Goal: Complete application form

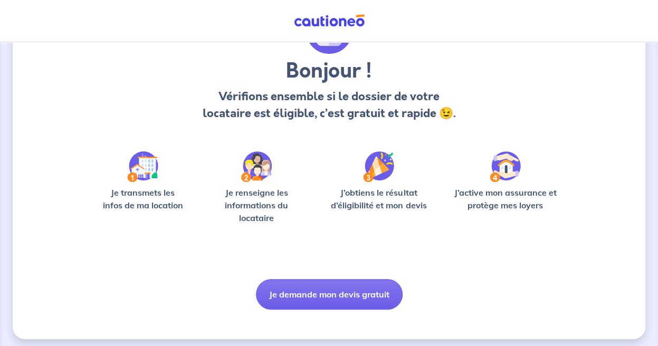
scroll to position [73, 0]
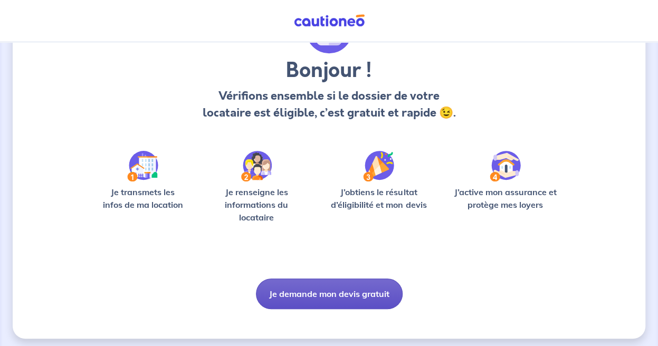
click at [346, 290] on button "Je demande mon devis gratuit" at bounding box center [329, 294] width 147 height 31
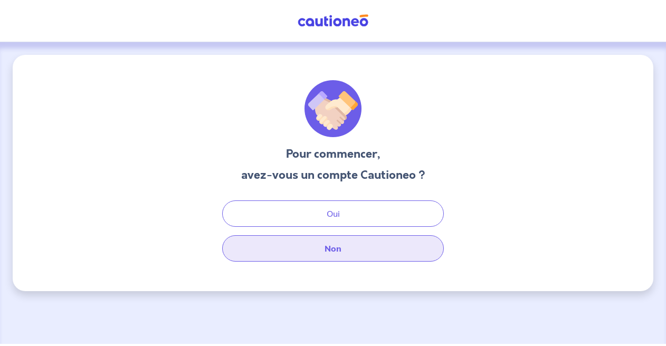
click at [326, 247] on button "Non" at bounding box center [333, 248] width 222 height 26
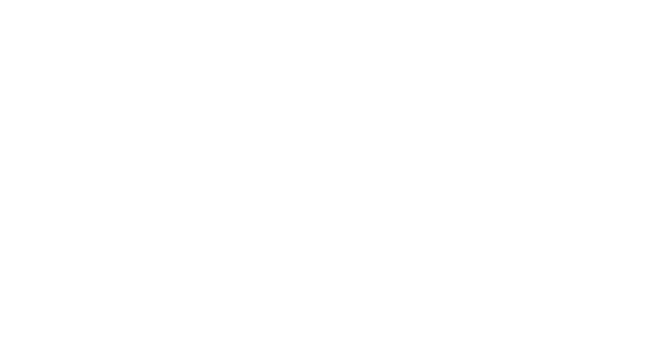
select select "FR"
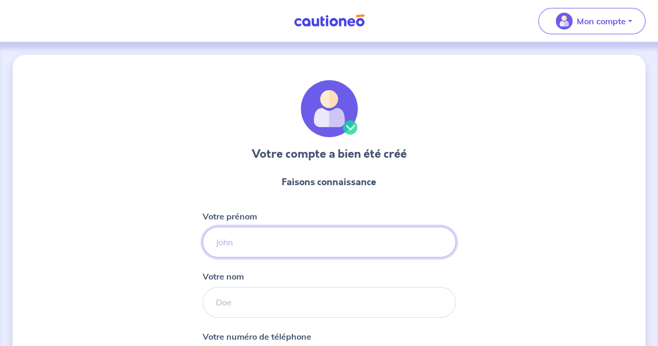
click at [326, 235] on input "Votre prénom" at bounding box center [329, 242] width 253 height 31
type input "[PERSON_NAME]"
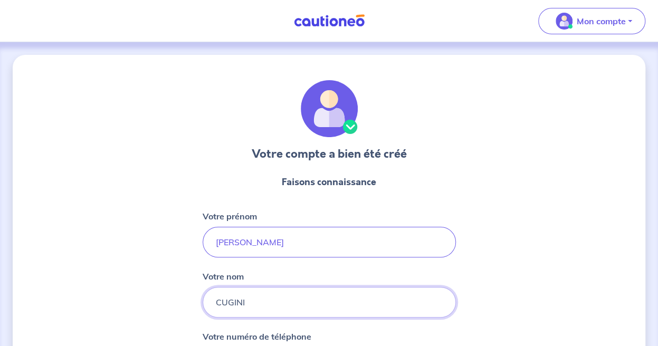
type input "CUGINI"
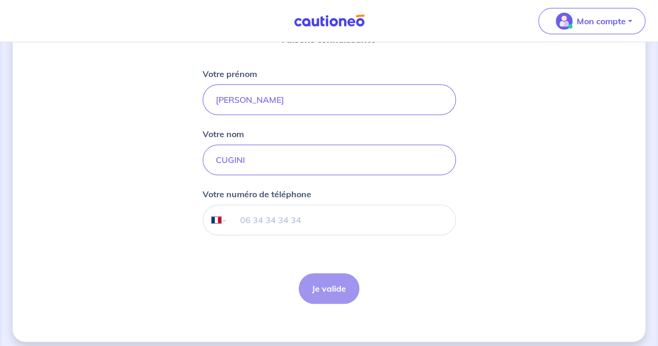
scroll to position [149, 0]
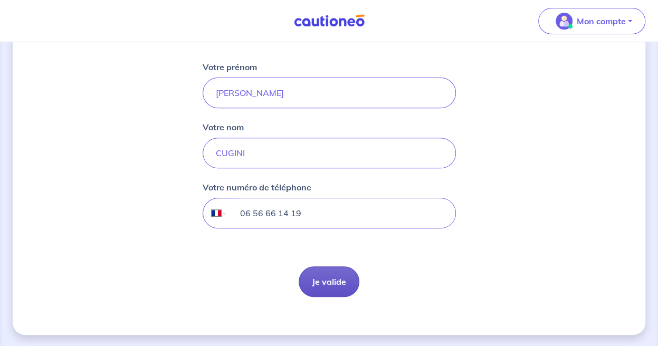
type input "06 56 66 14 19"
click at [320, 277] on button "Je valide" at bounding box center [329, 281] width 61 height 31
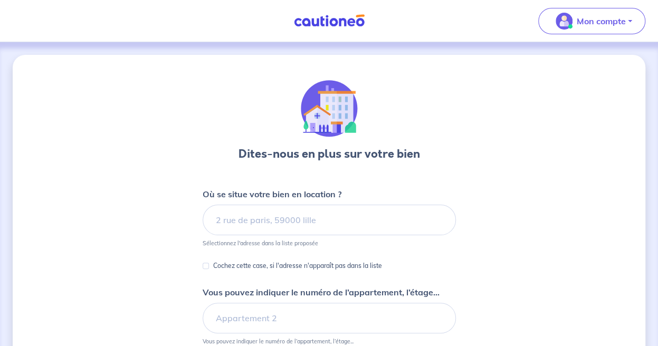
click at [273, 238] on small "Sélectionnez l'adresse dans la liste proposée" at bounding box center [329, 241] width 253 height 12
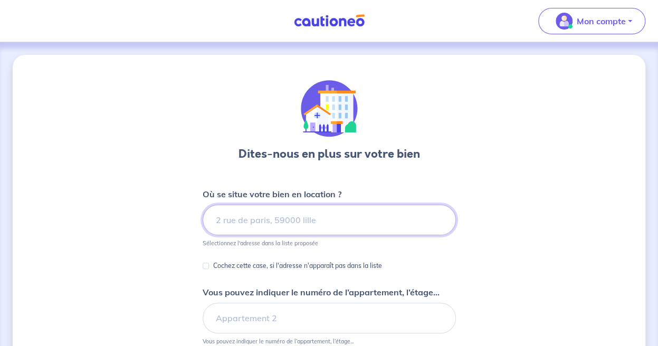
click at [269, 227] on input at bounding box center [329, 220] width 253 height 31
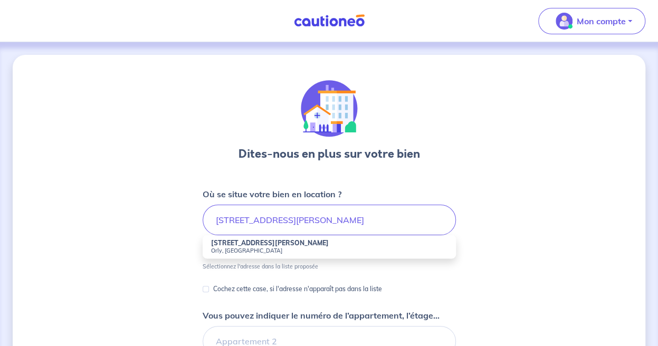
click at [266, 248] on small "Orly, France" at bounding box center [329, 250] width 236 height 7
type input "38 Rue Ernest de la Tour, Orly, France"
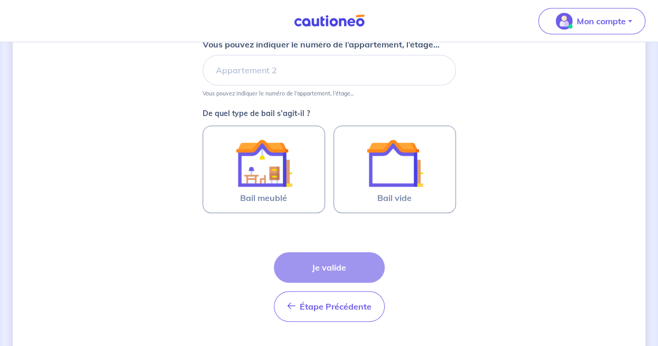
scroll to position [249, 0]
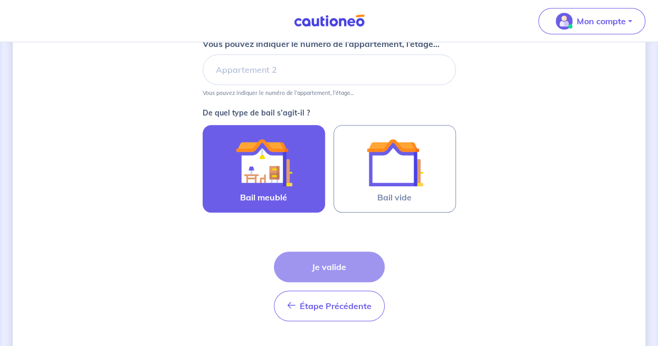
click at [269, 187] on img at bounding box center [263, 162] width 57 height 57
click at [0, 0] on input "Bail meublé" at bounding box center [0, 0] width 0 height 0
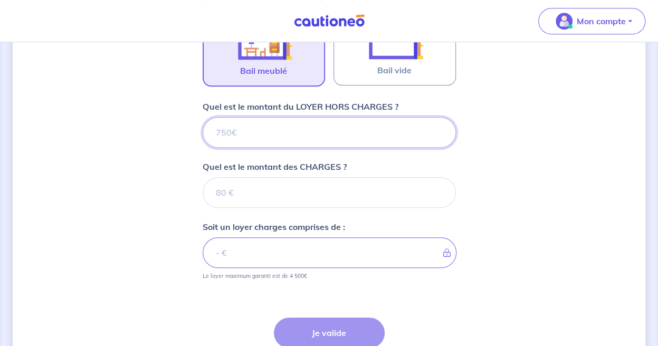
scroll to position [373, 0]
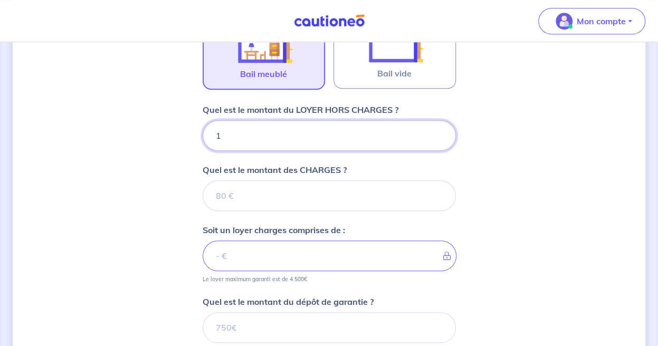
type input "15"
type input "150"
type input "1500"
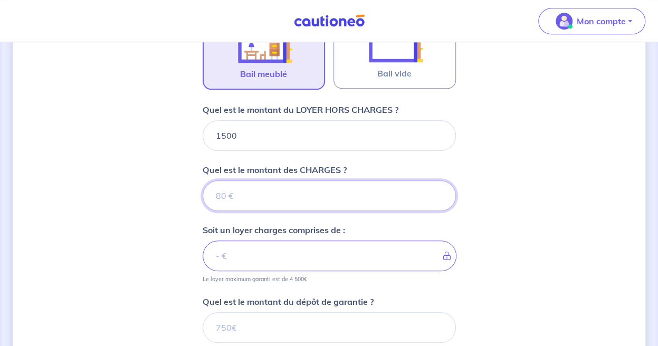
click at [238, 191] on input "Quel est le montant des CHARGES ?" at bounding box center [329, 195] width 253 height 31
type input "0"
type input "1500"
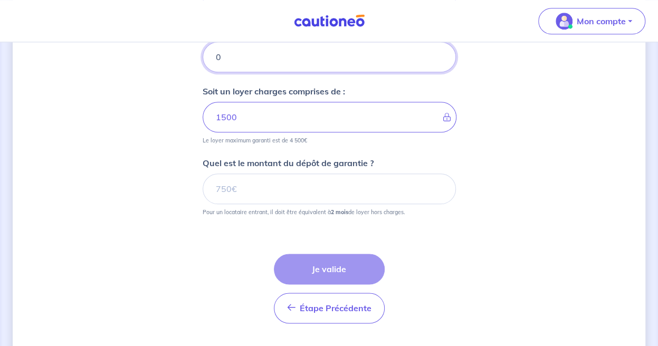
type input "0"
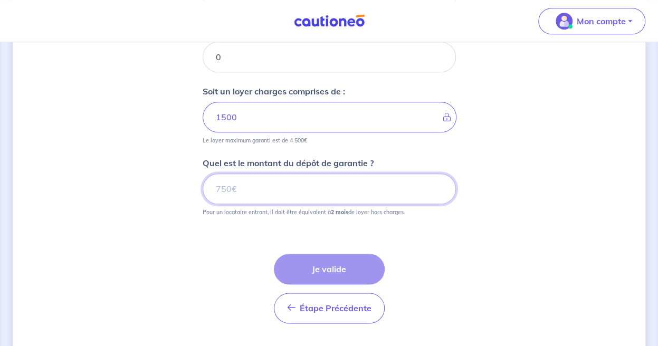
click at [249, 189] on input "Quel est le montant du dépôt de garantie ?" at bounding box center [329, 189] width 253 height 31
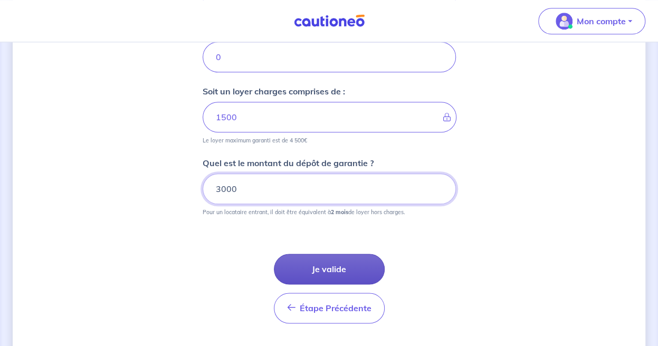
type input "3000"
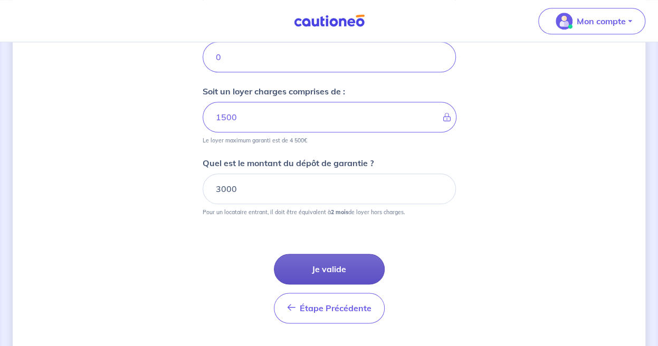
click at [331, 260] on button "Je valide" at bounding box center [329, 269] width 111 height 31
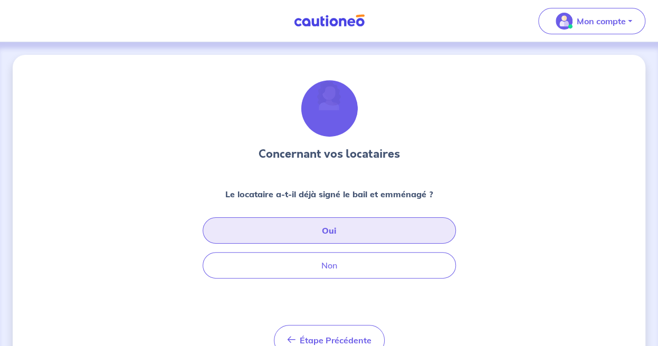
click at [328, 218] on button "Oui" at bounding box center [329, 230] width 253 height 26
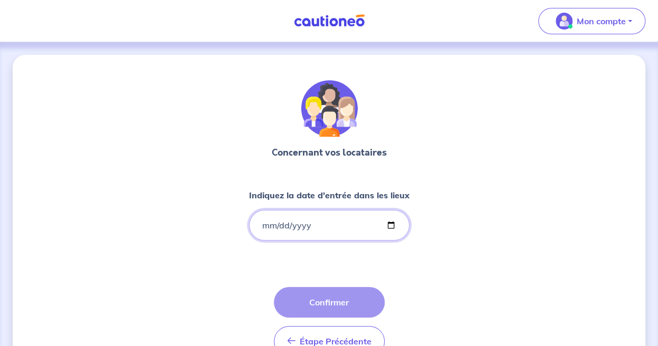
click at [300, 221] on input "Indiquez la date d'entrée dans les lieux" at bounding box center [329, 225] width 160 height 31
click at [389, 225] on input "Indiquez la date d'entrée dans les lieux" at bounding box center [329, 225] width 160 height 31
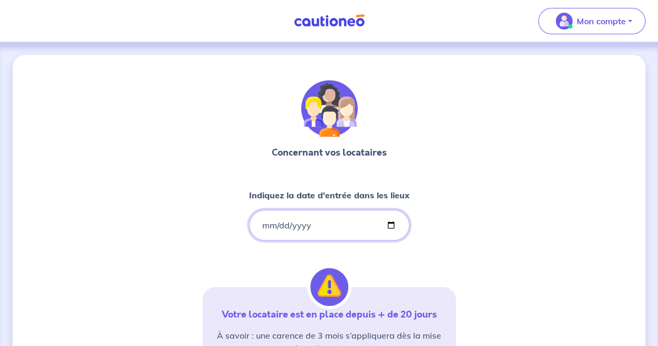
type input "2025-08-22"
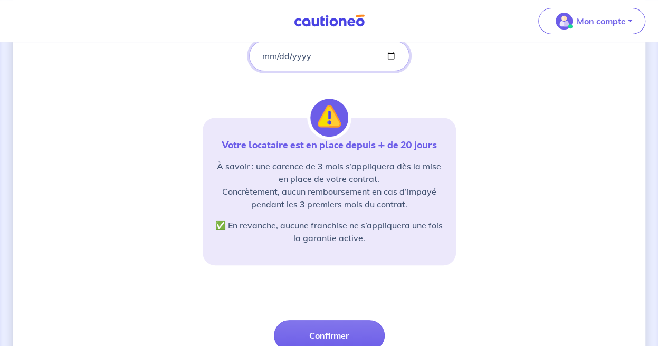
scroll to position [170, 0]
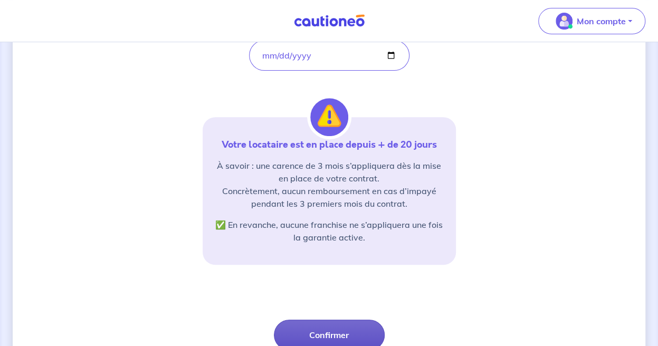
click at [346, 325] on button "Confirmer" at bounding box center [329, 335] width 111 height 31
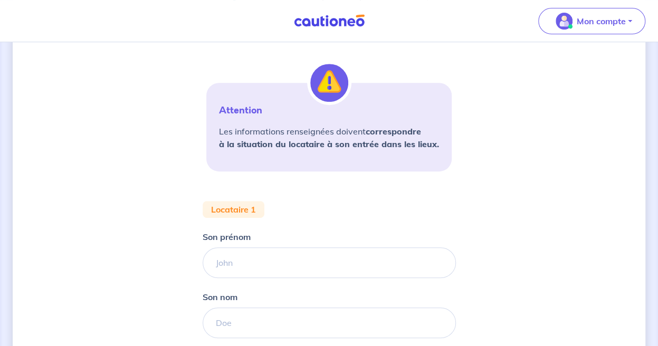
scroll to position [198, 0]
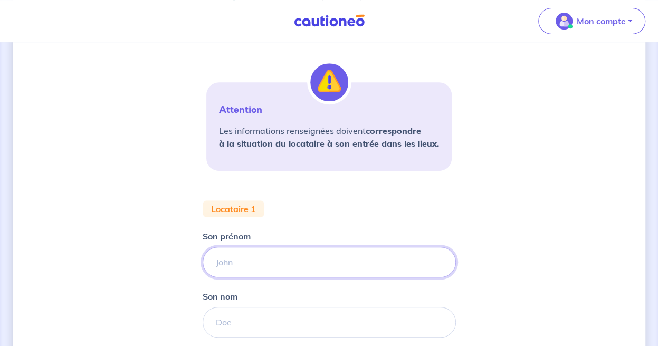
click at [309, 253] on input "Son prénom" at bounding box center [329, 262] width 253 height 31
type input "m"
type input "MATTHIEU"
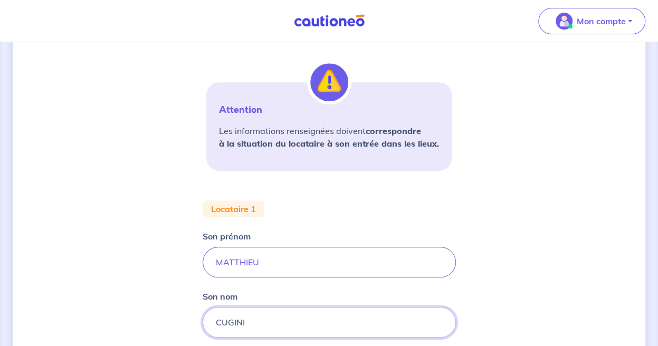
type input "CUGINI"
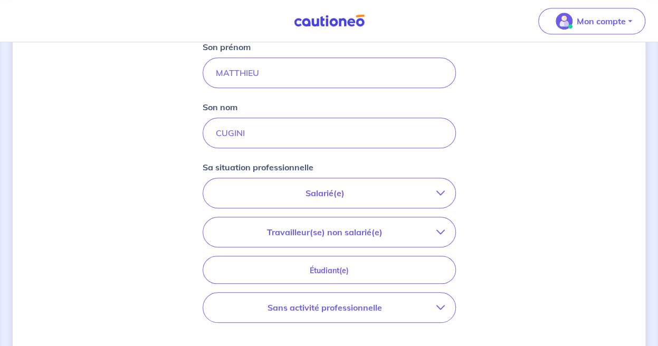
scroll to position [407, 0]
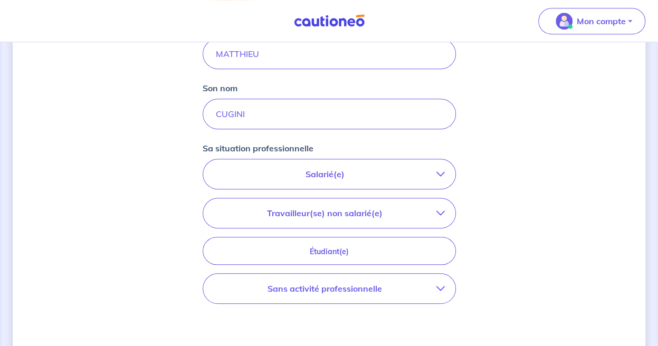
click at [338, 176] on p "Salarié(e)" at bounding box center [325, 174] width 223 height 13
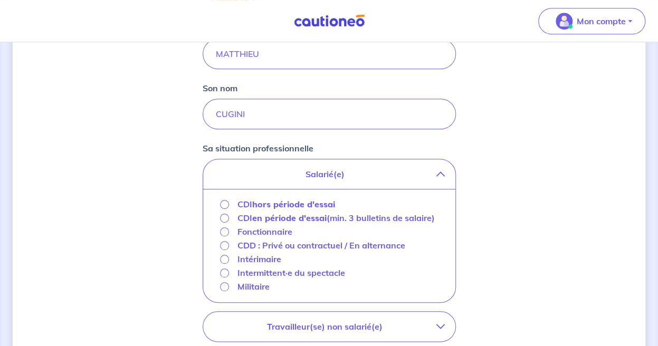
click at [268, 203] on strong "hors période d'essai" at bounding box center [293, 204] width 83 height 11
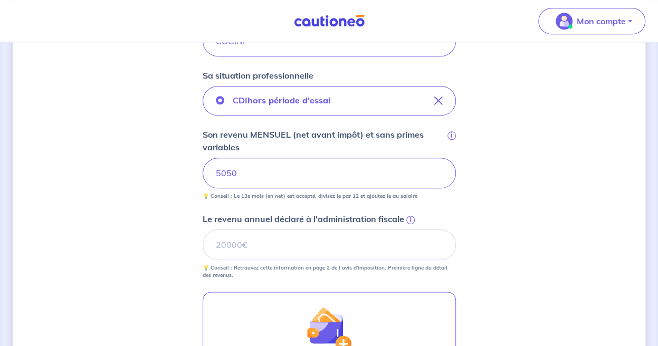
scroll to position [486, 0]
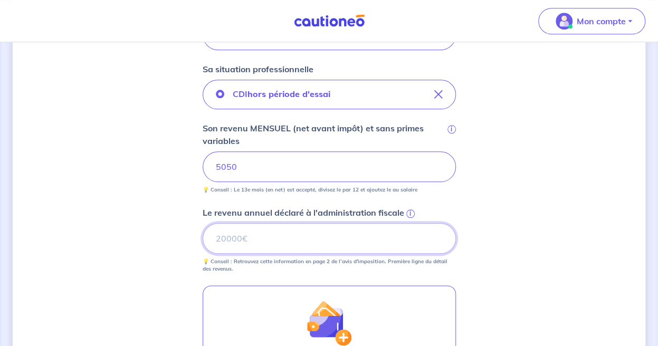
click at [292, 237] on input "Le revenu annuel déclaré à l'administration fiscale i" at bounding box center [329, 238] width 253 height 31
type input "93000"
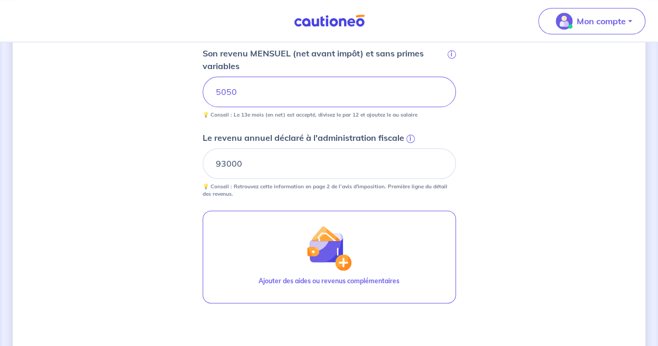
scroll to position [613, 0]
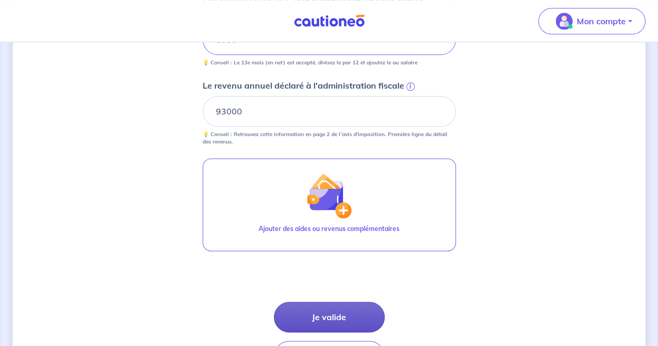
click at [342, 317] on button "Je valide" at bounding box center [329, 317] width 111 height 31
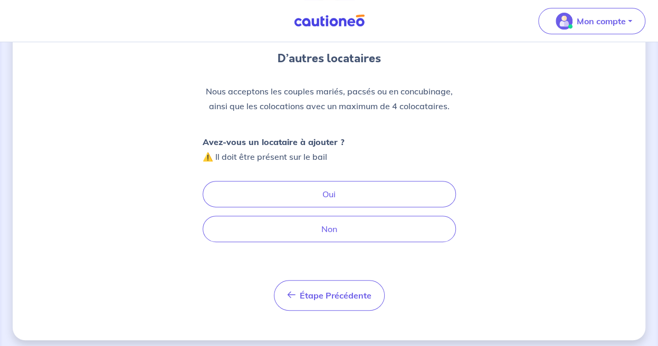
scroll to position [101, 0]
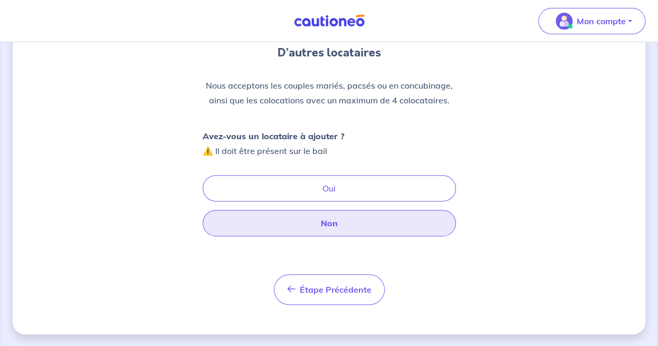
click at [336, 221] on button "Non" at bounding box center [329, 223] width 253 height 26
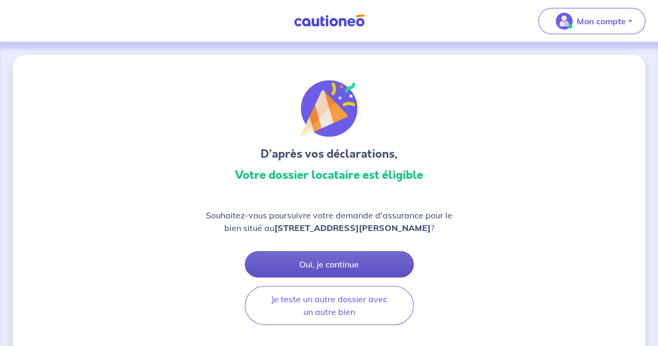
click at [335, 266] on button "Oui, je continue" at bounding box center [329, 264] width 169 height 26
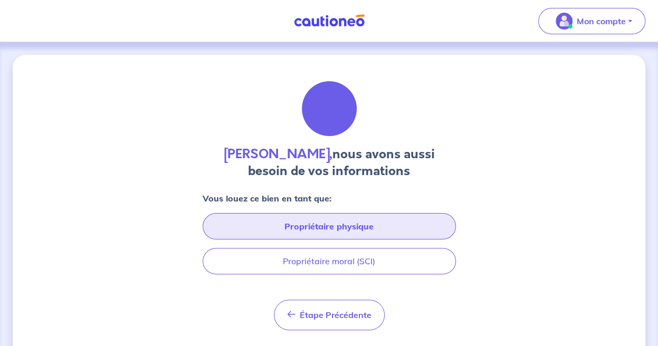
click at [348, 227] on button "Propriétaire physique" at bounding box center [329, 226] width 253 height 26
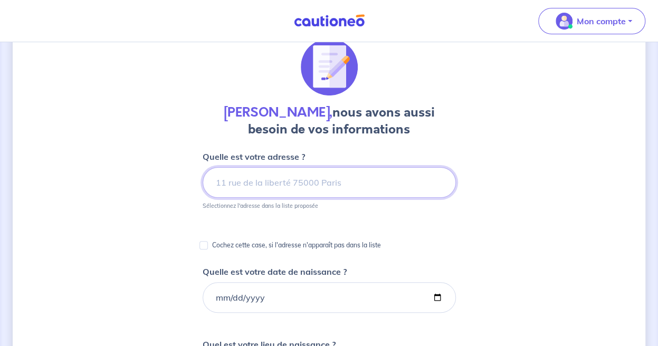
scroll to position [39, 0]
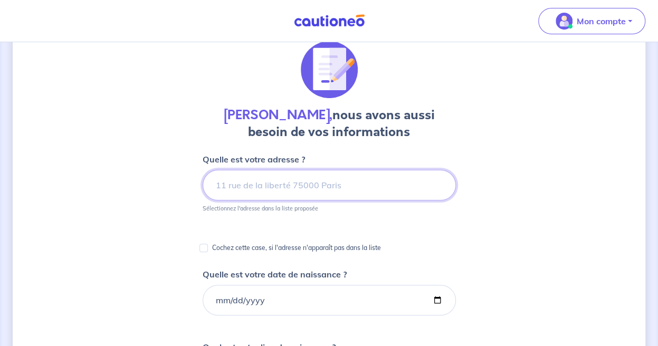
click at [341, 185] on input at bounding box center [329, 185] width 253 height 31
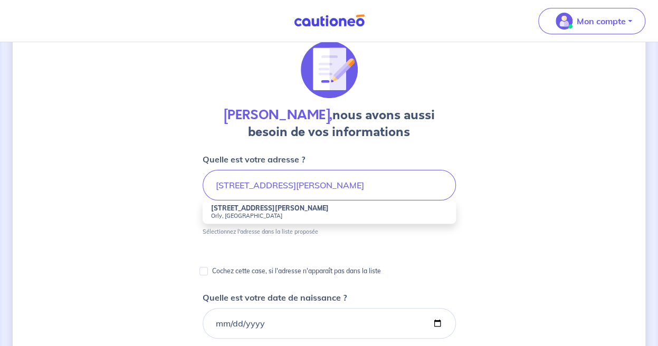
click at [303, 212] on small "Orly, France" at bounding box center [329, 215] width 236 height 7
type input "38 Rue Ernest de la Tour, Orly, France"
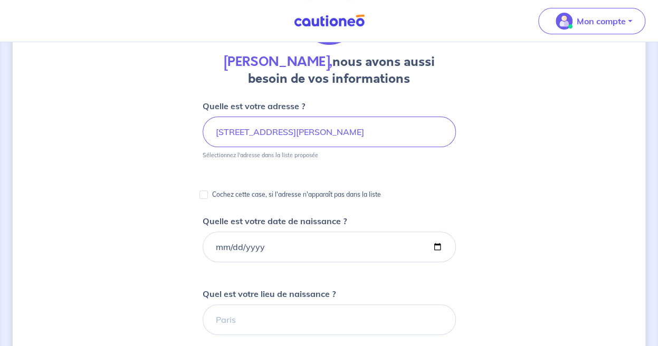
scroll to position [91, 0]
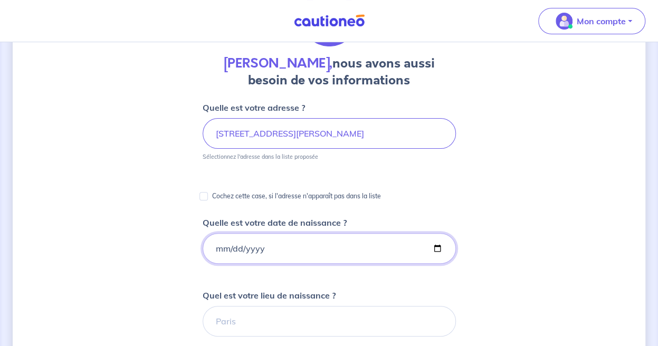
click at [254, 249] on input "Quelle est votre date de naissance ?" at bounding box center [329, 248] width 253 height 31
click at [216, 252] on input "Quelle est votre date de naissance ?" at bounding box center [329, 248] width 253 height 31
type input "1985-02-10"
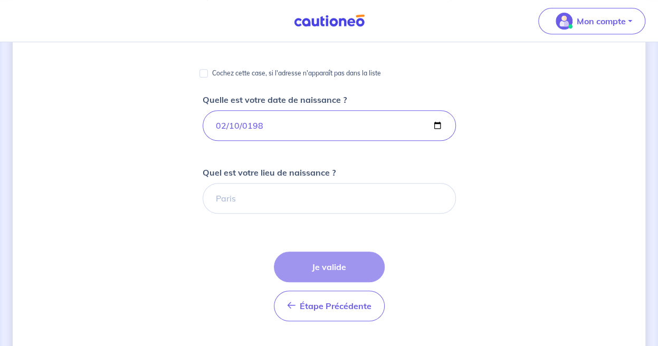
scroll to position [214, 0]
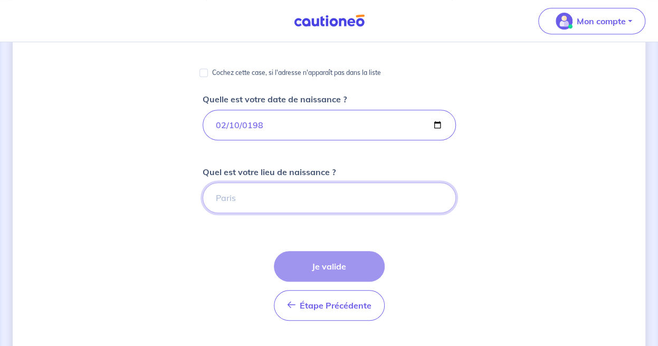
click at [241, 196] on input "Quel est votre lieu de naissance ?" at bounding box center [329, 198] width 253 height 31
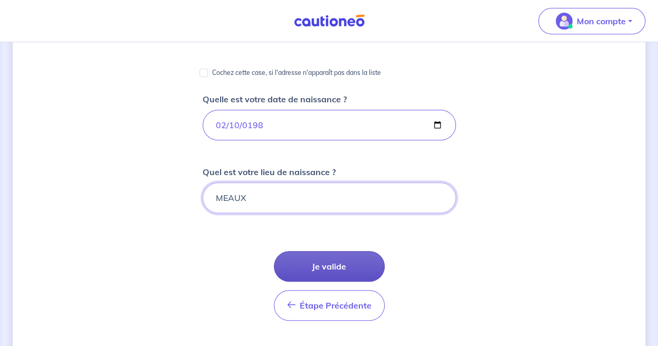
type input "MEAUX"
click at [324, 254] on button "Je valide" at bounding box center [329, 266] width 111 height 31
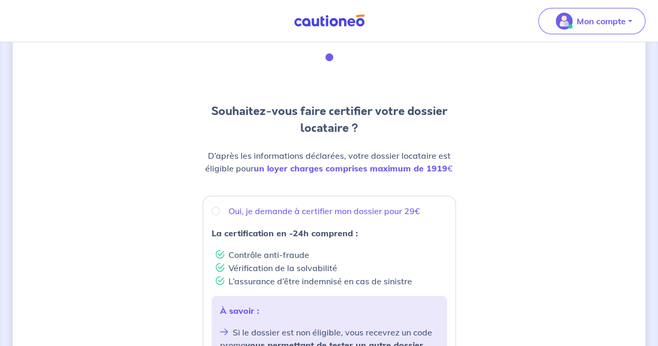
scroll to position [52, 0]
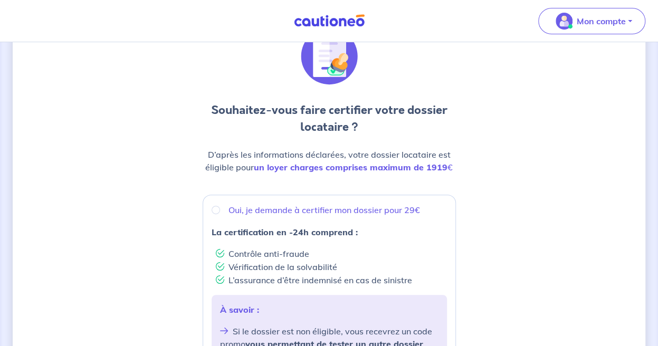
click at [308, 215] on p "Oui, je demande à certifier mon dossier pour 29€" at bounding box center [324, 210] width 192 height 13
click at [220, 214] on input "Oui, je demande à certifier mon dossier pour 29€" at bounding box center [216, 210] width 8 height 8
radio input "true"
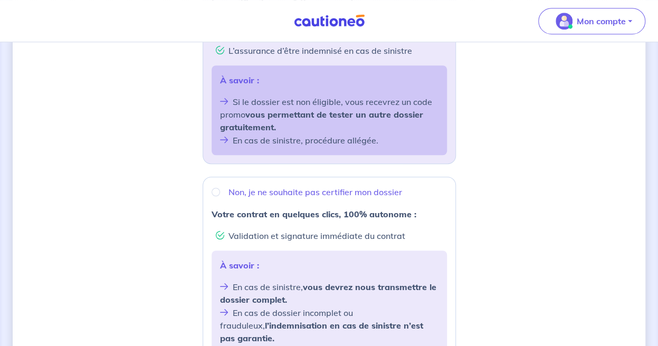
scroll to position [353, 0]
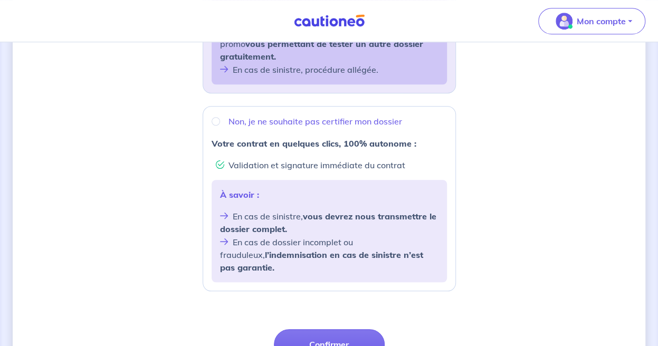
click at [294, 117] on p "Non, je ne souhaite pas certifier mon dossier" at bounding box center [315, 121] width 174 height 13
click at [220, 117] on input "Non, je ne souhaite pas certifier mon dossier" at bounding box center [216, 121] width 8 height 8
radio input "true"
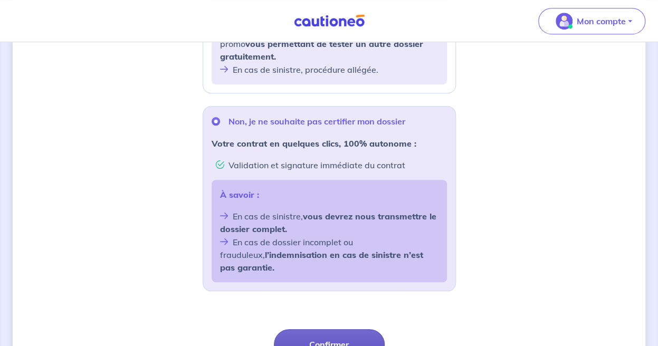
click at [347, 329] on button "Confirmer" at bounding box center [329, 344] width 111 height 31
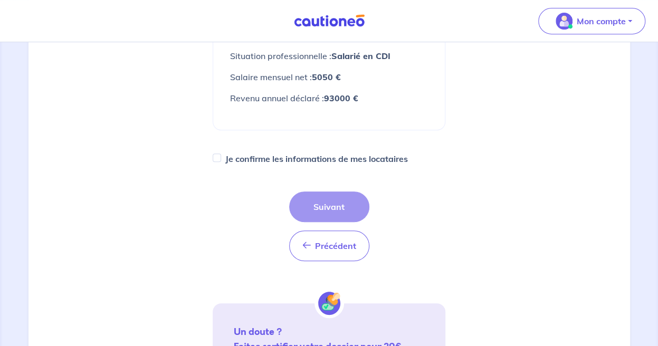
scroll to position [216, 0]
click at [213, 158] on input "Je confirme les informations de mes locataires" at bounding box center [217, 157] width 8 height 8
checkbox input "true"
click at [337, 217] on button "Suivant" at bounding box center [329, 206] width 80 height 31
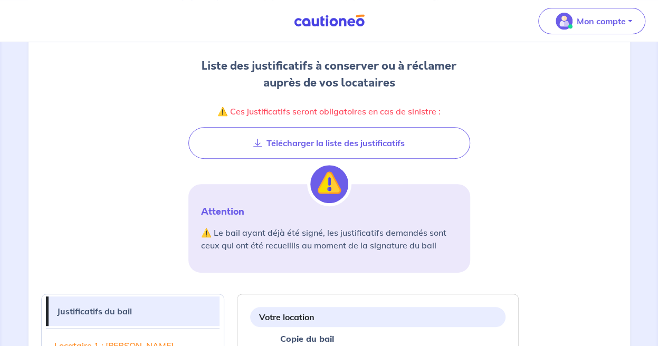
scroll to position [111, 0]
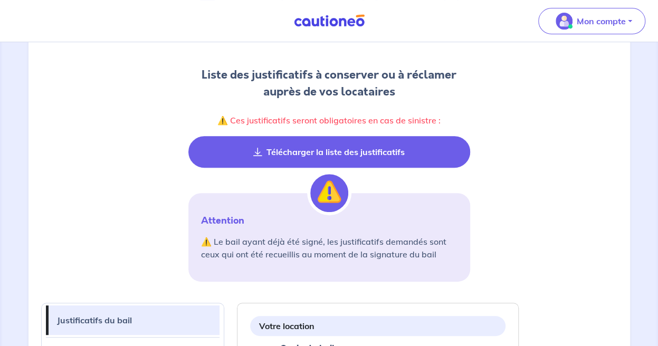
click at [374, 157] on button "Télécharger la liste des justificatifs" at bounding box center [329, 152] width 282 height 32
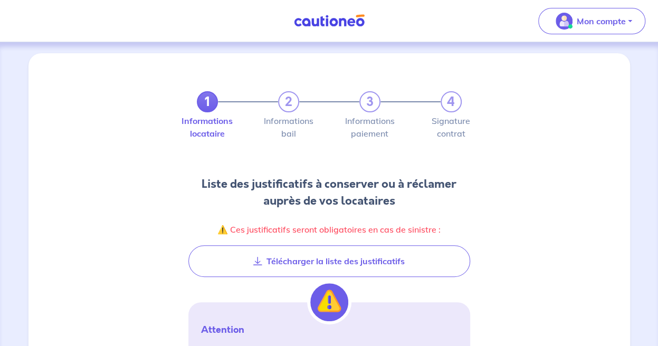
scroll to position [0, 0]
